Goal: Task Accomplishment & Management: Complete application form

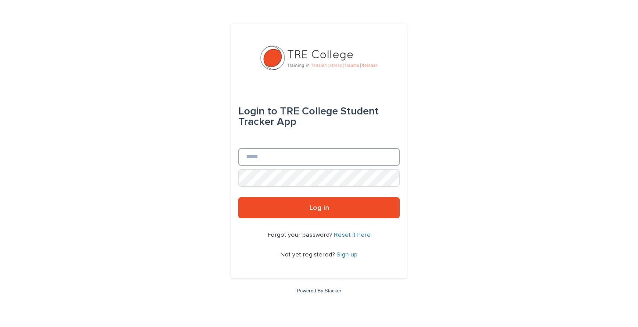
click at [272, 162] on input "Email" at bounding box center [319, 157] width 162 height 18
type input "**********"
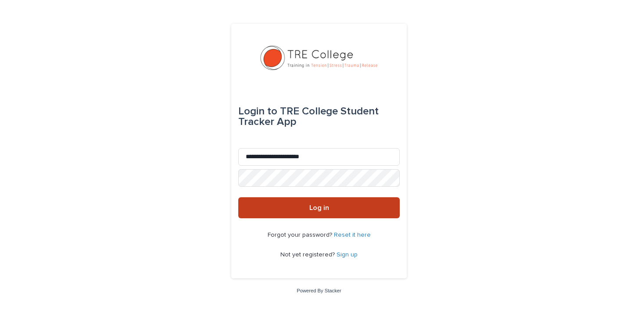
click at [322, 213] on button "Log in" at bounding box center [319, 207] width 162 height 21
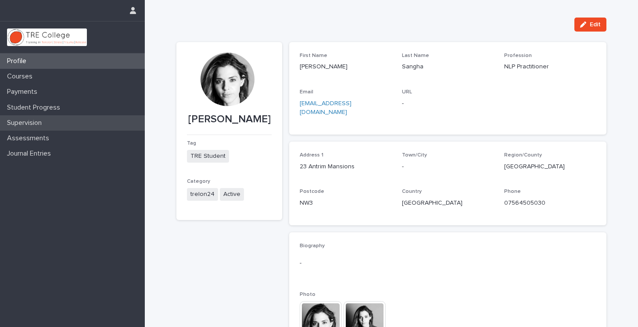
click at [41, 121] on p "Supervision" at bounding box center [26, 123] width 45 height 8
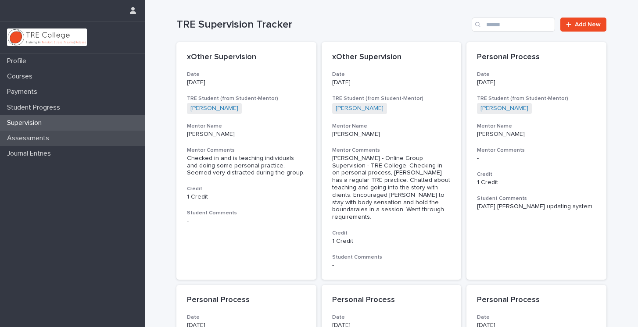
click at [42, 140] on p "Assessments" at bounding box center [30, 138] width 53 height 8
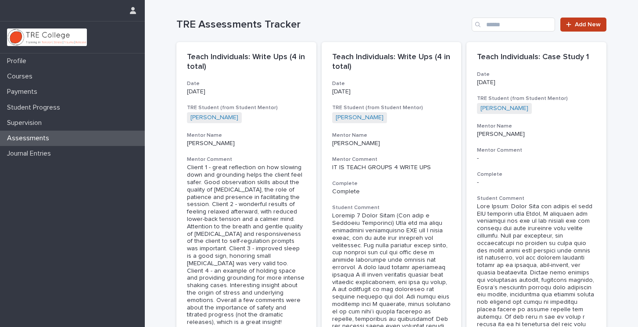
click at [582, 27] on span "Add New" at bounding box center [588, 25] width 26 height 6
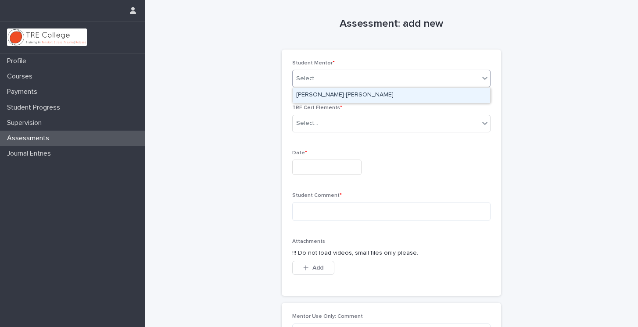
click at [485, 76] on icon at bounding box center [485, 78] width 9 height 9
click at [470, 96] on div "[PERSON_NAME]-[PERSON_NAME]" at bounding box center [391, 95] width 197 height 15
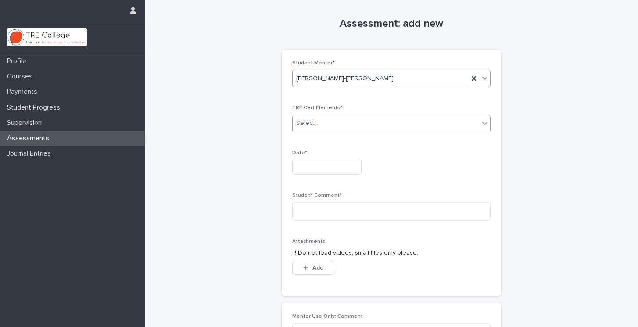
click at [484, 123] on icon at bounding box center [484, 123] width 5 height 3
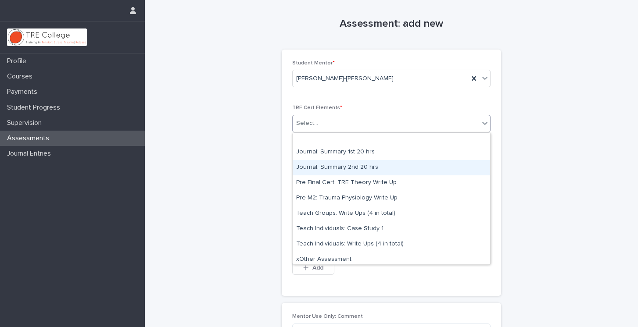
scroll to position [7, 0]
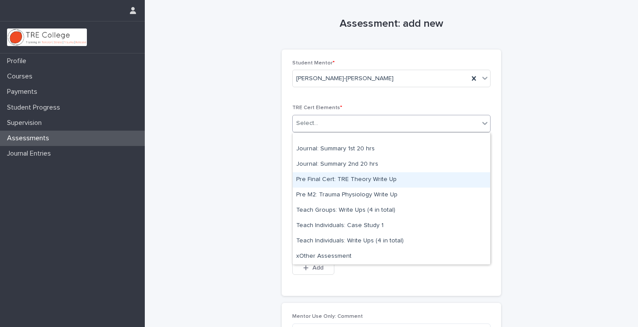
click at [429, 180] on div "Pre Final Cert: TRE Theory Write Up" at bounding box center [391, 179] width 197 height 15
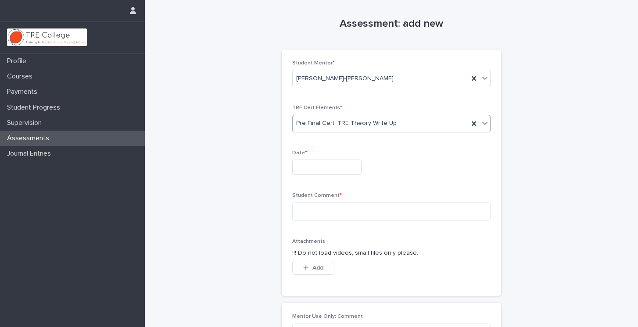
click at [357, 165] on input "text" at bounding box center [326, 167] width 69 height 15
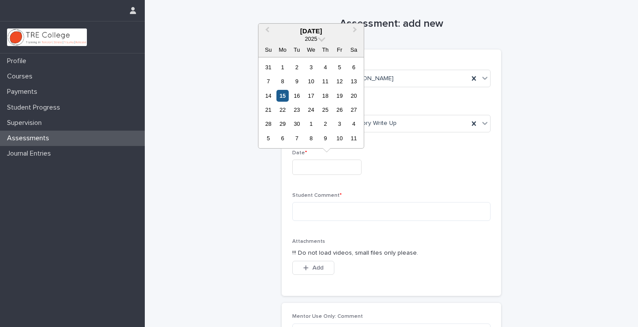
click at [284, 96] on div "15" at bounding box center [282, 96] width 12 height 12
type input "**********"
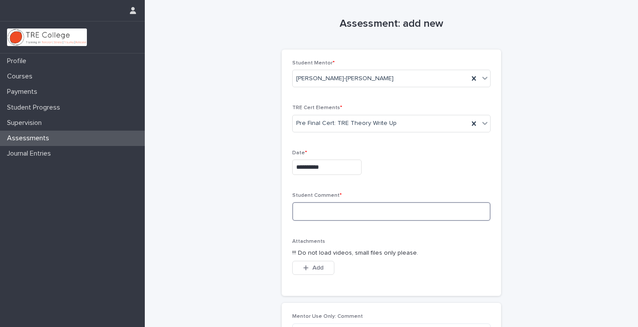
click at [316, 211] on textarea at bounding box center [391, 211] width 198 height 19
paste textarea "**********"
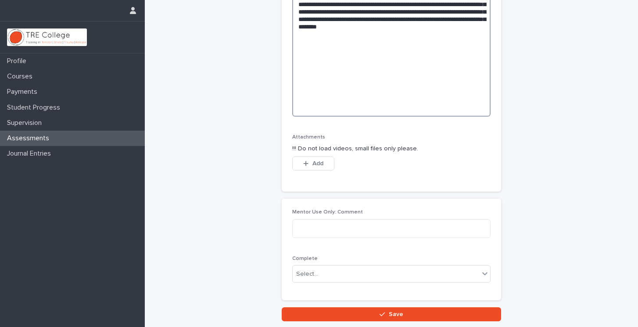
scroll to position [669, 0]
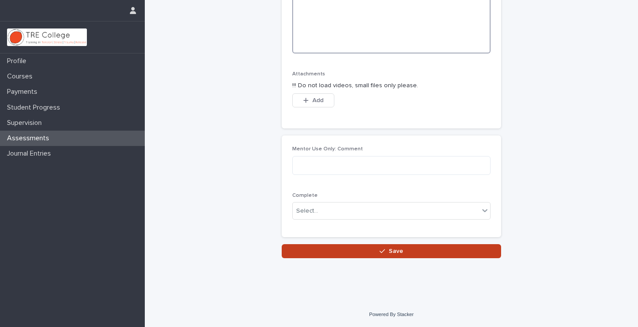
type textarea "**********"
click at [478, 253] on button "Save" at bounding box center [391, 251] width 219 height 14
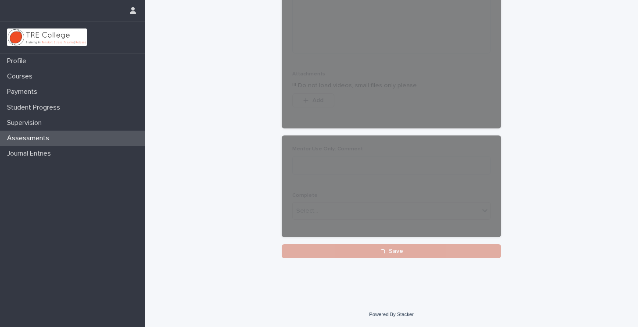
scroll to position [236, 0]
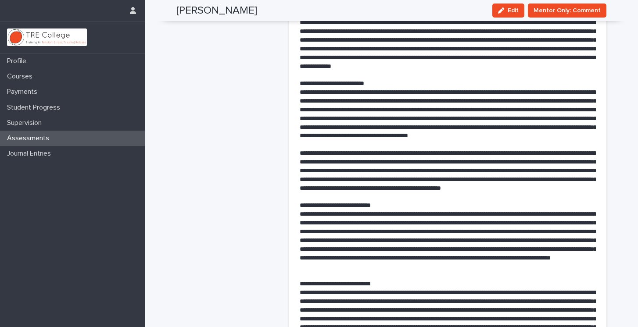
click at [87, 136] on div "Assessments" at bounding box center [72, 138] width 145 height 15
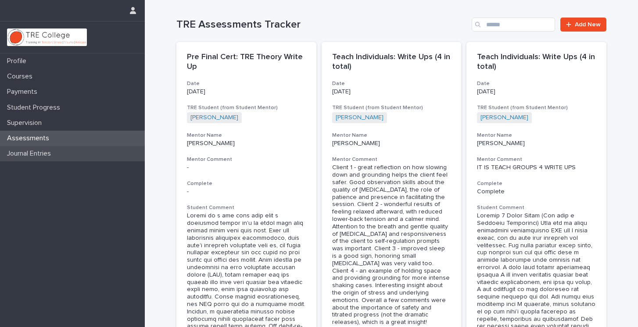
click at [58, 153] on p "Journal Entries" at bounding box center [31, 154] width 54 height 8
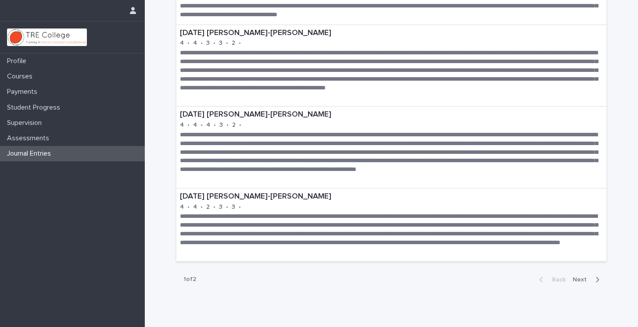
scroll to position [2411, 0]
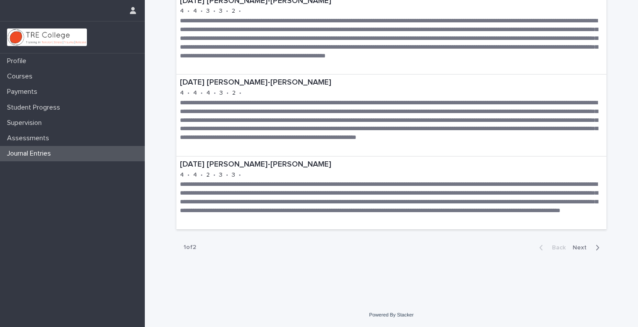
click at [580, 248] on span "Next" at bounding box center [582, 248] width 19 height 6
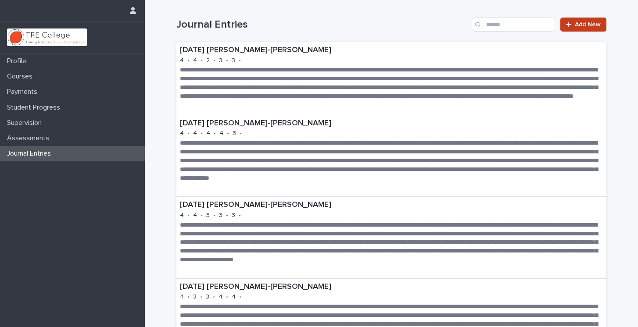
click at [589, 26] on span "Add New" at bounding box center [588, 25] width 26 height 6
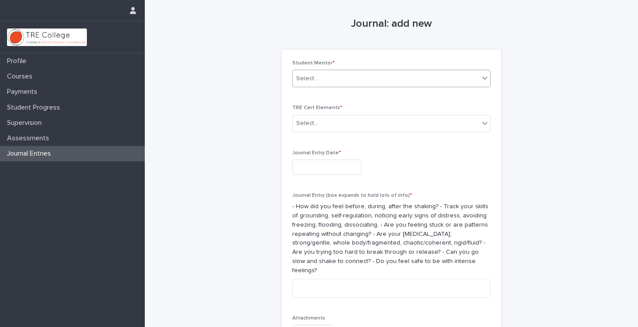
click at [487, 76] on icon at bounding box center [485, 78] width 9 height 9
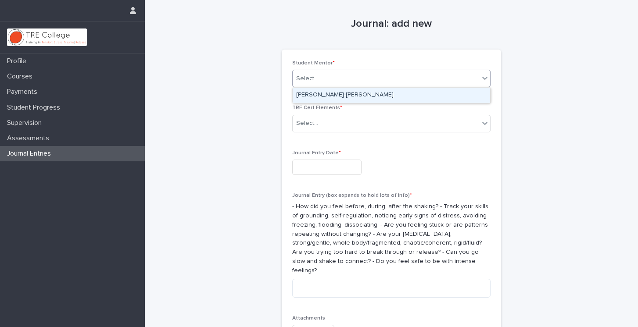
click at [478, 92] on div "[PERSON_NAME]-[PERSON_NAME]" at bounding box center [391, 95] width 197 height 15
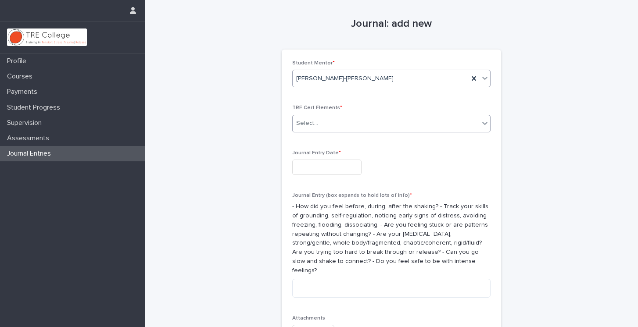
click at [485, 123] on icon at bounding box center [485, 123] width 9 height 9
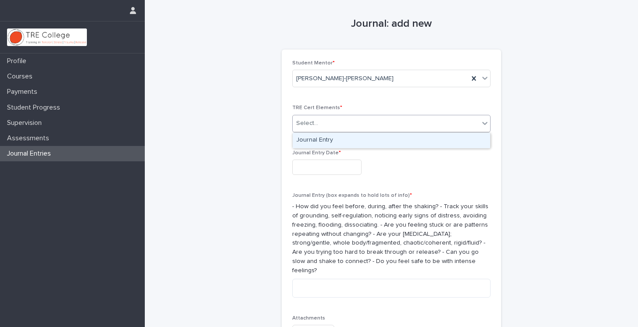
click at [470, 136] on div "Journal Entry" at bounding box center [391, 140] width 197 height 15
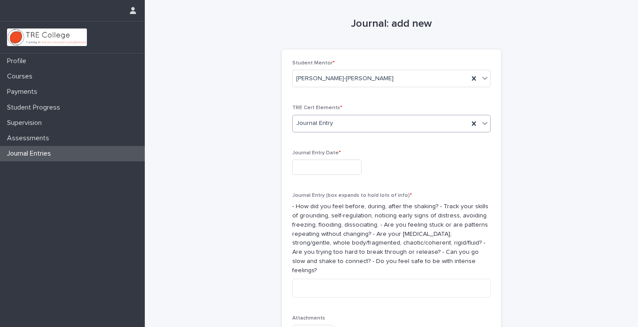
click at [355, 171] on input "text" at bounding box center [326, 167] width 69 height 15
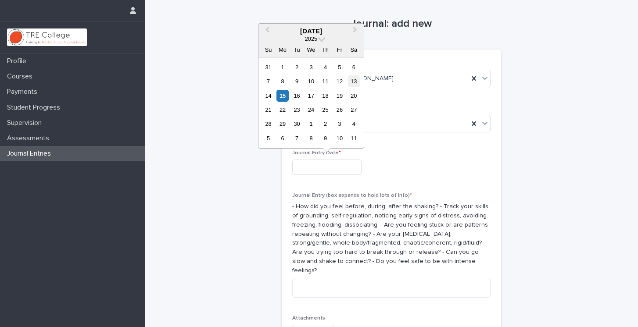
click at [350, 84] on div "13" at bounding box center [354, 81] width 12 height 12
type input "**********"
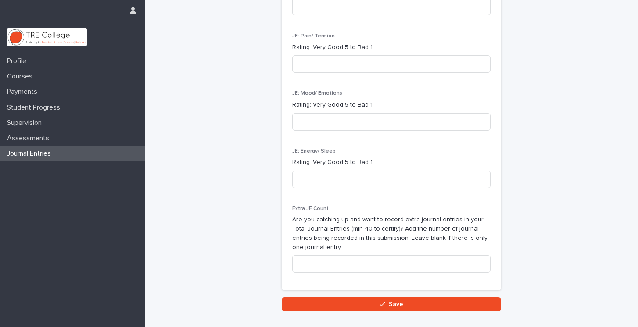
scroll to position [486, 0]
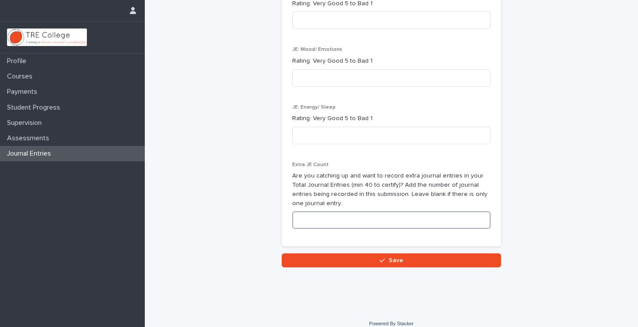
click at [392, 212] on input at bounding box center [391, 221] width 198 height 18
type input "*"
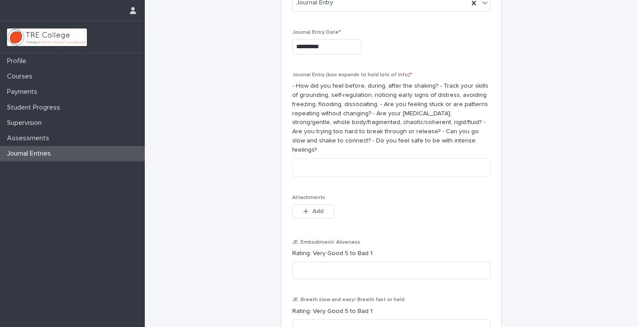
scroll to position [0, 0]
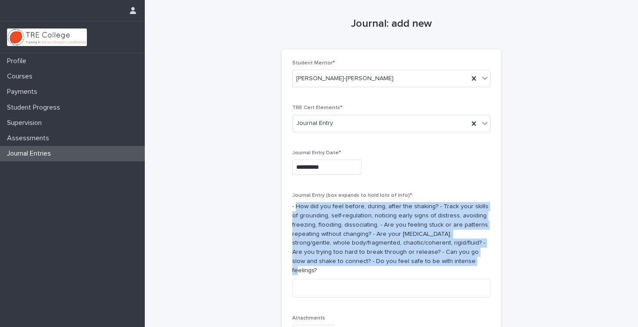
drag, startPoint x: 297, startPoint y: 206, endPoint x: 416, endPoint y: 262, distance: 131.0
click at [416, 262] on p "- How did you feel before, during, after the shaking? - Track your skills of gr…" at bounding box center [391, 238] width 198 height 73
copy p "How did you feel before, during, after the shaking? - Track your skills of grou…"
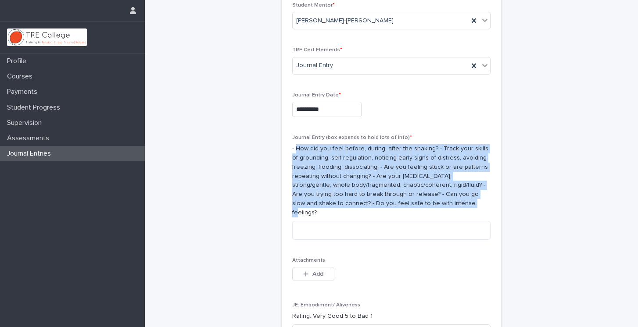
scroll to position [79, 0]
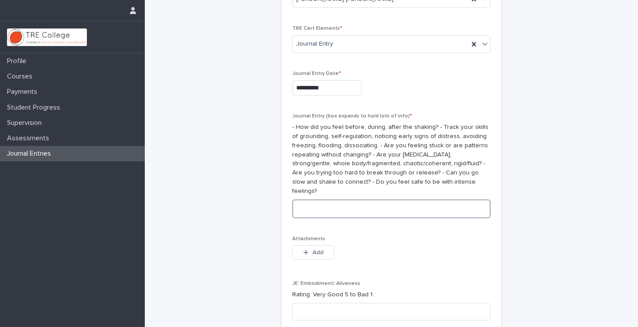
click at [300, 200] on textarea at bounding box center [391, 209] width 198 height 19
paste textarea "**********"
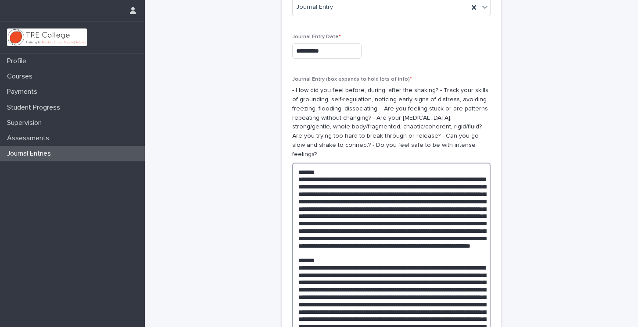
scroll to position [115, 0]
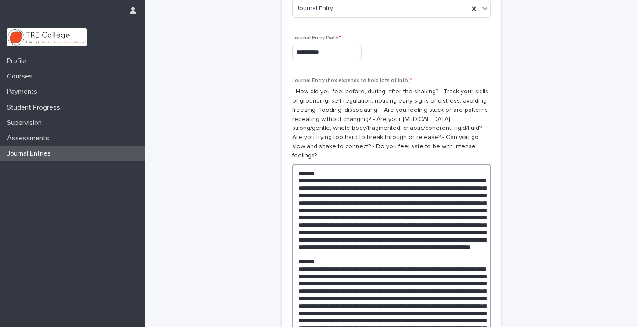
drag, startPoint x: 324, startPoint y: 164, endPoint x: 283, endPoint y: 161, distance: 40.9
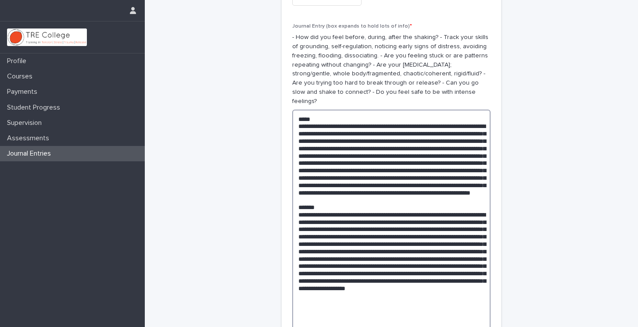
scroll to position [182, 0]
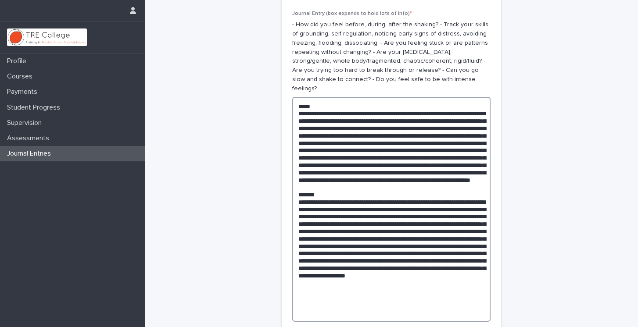
drag, startPoint x: 321, startPoint y: 206, endPoint x: 276, endPoint y: 206, distance: 44.8
click at [276, 206] on div "**********" at bounding box center [391, 298] width 430 height 960
click at [415, 121] on textarea at bounding box center [391, 209] width 198 height 225
click at [363, 134] on textarea at bounding box center [391, 209] width 198 height 225
click at [400, 134] on textarea at bounding box center [391, 209] width 198 height 225
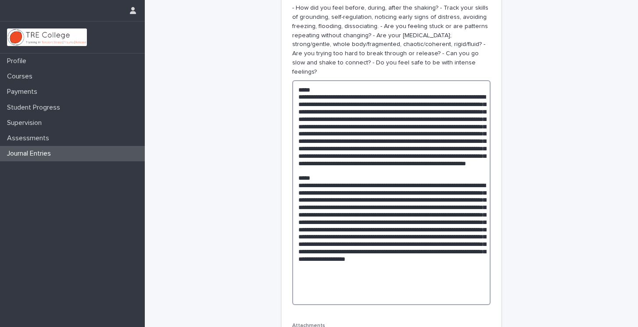
scroll to position [221, 0]
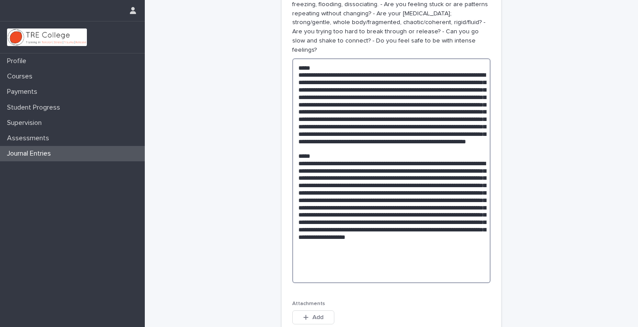
click at [409, 223] on textarea at bounding box center [391, 170] width 198 height 225
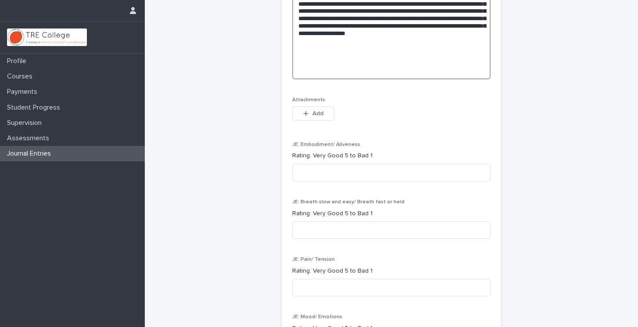
scroll to position [429, 0]
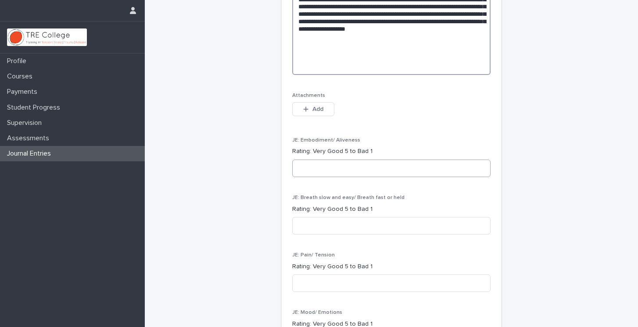
type textarea "**********"
click at [349, 162] on input at bounding box center [391, 169] width 198 height 18
type input "*"
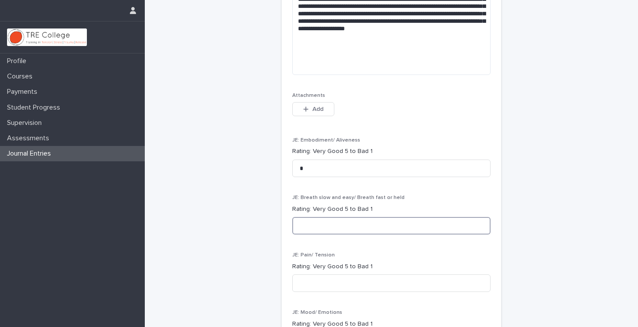
click at [332, 217] on input at bounding box center [391, 226] width 198 height 18
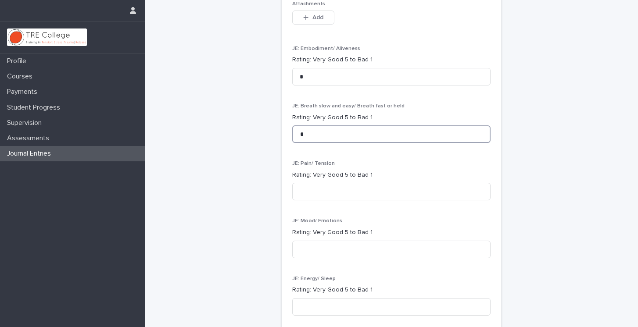
scroll to position [524, 0]
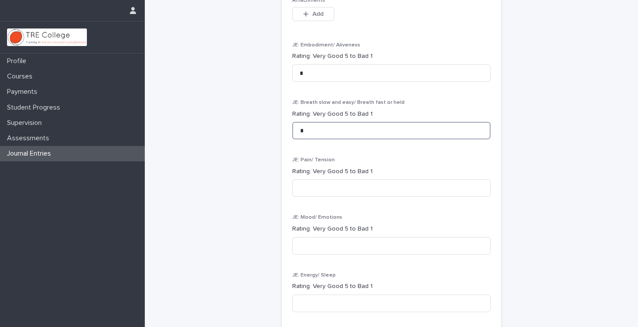
type input "*"
click at [330, 180] on input at bounding box center [391, 189] width 198 height 18
type input "*"
click at [333, 237] on input at bounding box center [391, 246] width 198 height 18
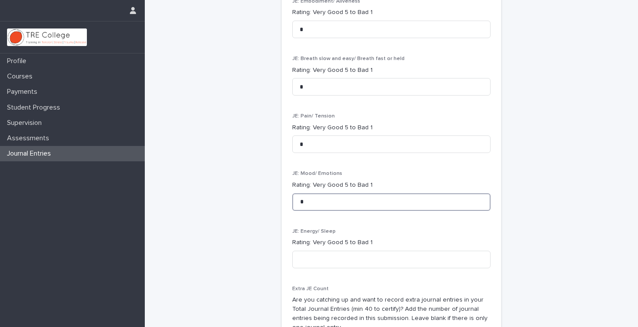
scroll to position [573, 0]
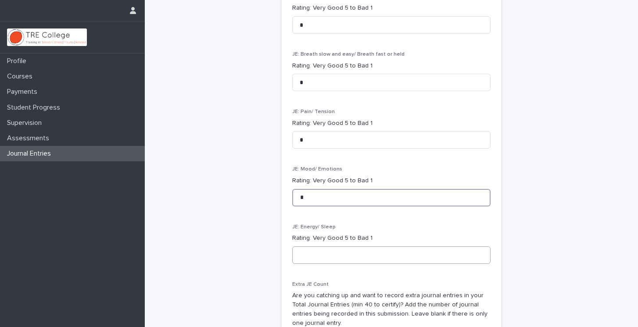
type input "*"
click at [330, 251] on input at bounding box center [391, 256] width 198 height 18
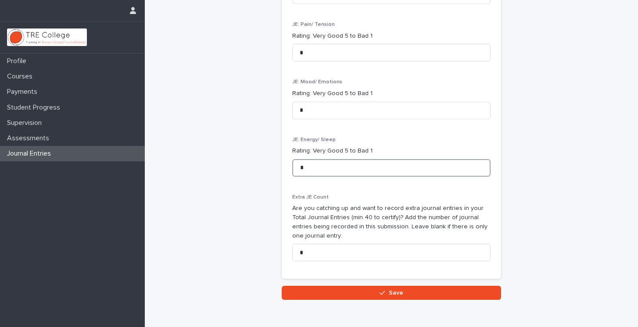
scroll to position [693, 0]
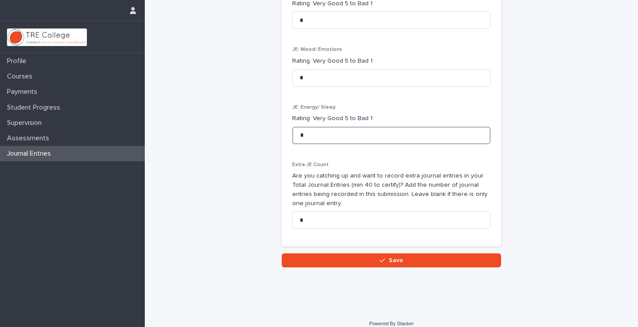
type input "*"
click at [330, 254] on button "Save" at bounding box center [391, 261] width 219 height 14
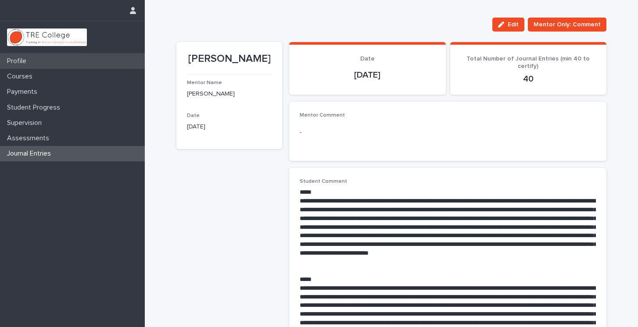
click at [36, 61] on div "Profile" at bounding box center [72, 61] width 145 height 15
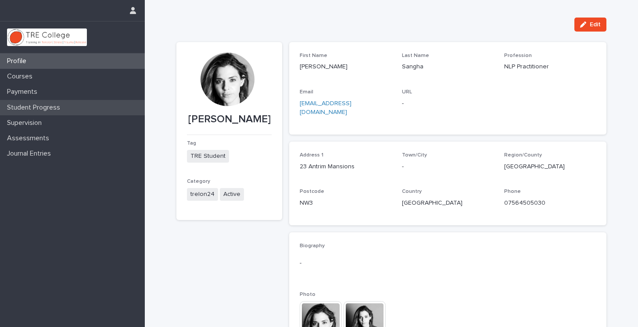
click at [31, 101] on div "Student Progress" at bounding box center [72, 107] width 145 height 15
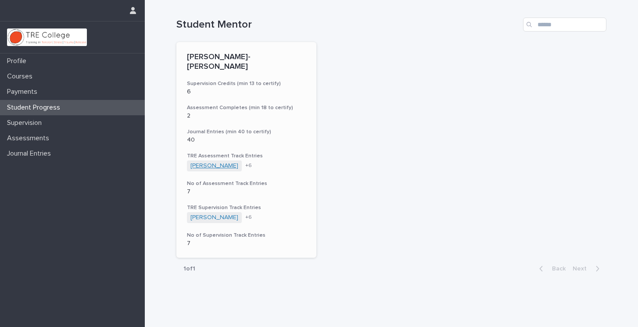
click at [219, 162] on link "[PERSON_NAME]" at bounding box center [214, 165] width 48 height 7
click at [43, 121] on p "Supervision" at bounding box center [26, 123] width 45 height 8
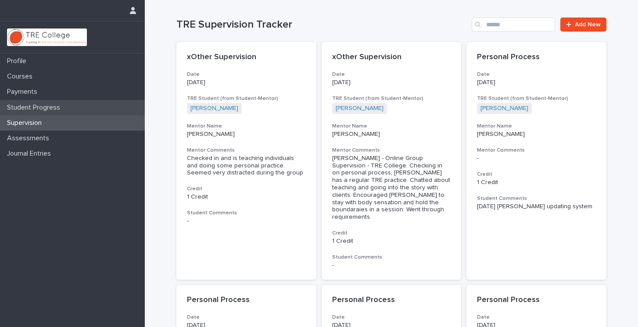
click at [56, 106] on p "Student Progress" at bounding box center [36, 108] width 64 height 8
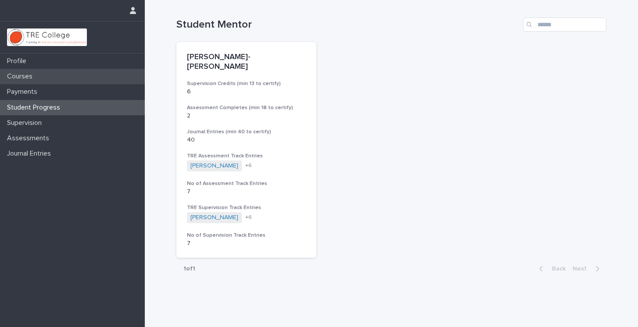
click at [28, 79] on p "Courses" at bounding box center [22, 76] width 36 height 8
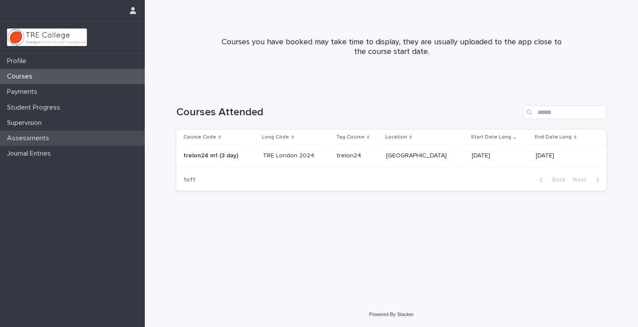
click at [29, 144] on div "Assessments" at bounding box center [72, 138] width 145 height 15
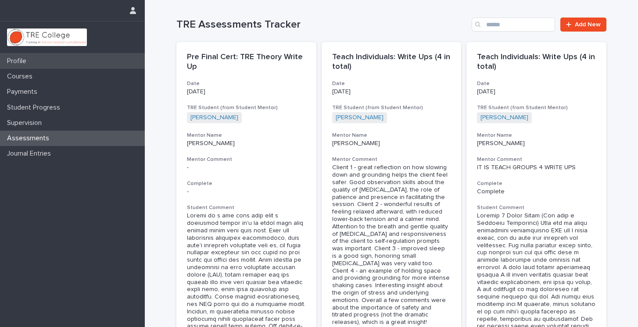
click at [24, 67] on div "Profile" at bounding box center [72, 61] width 145 height 15
